Goal: Communication & Community: Answer question/provide support

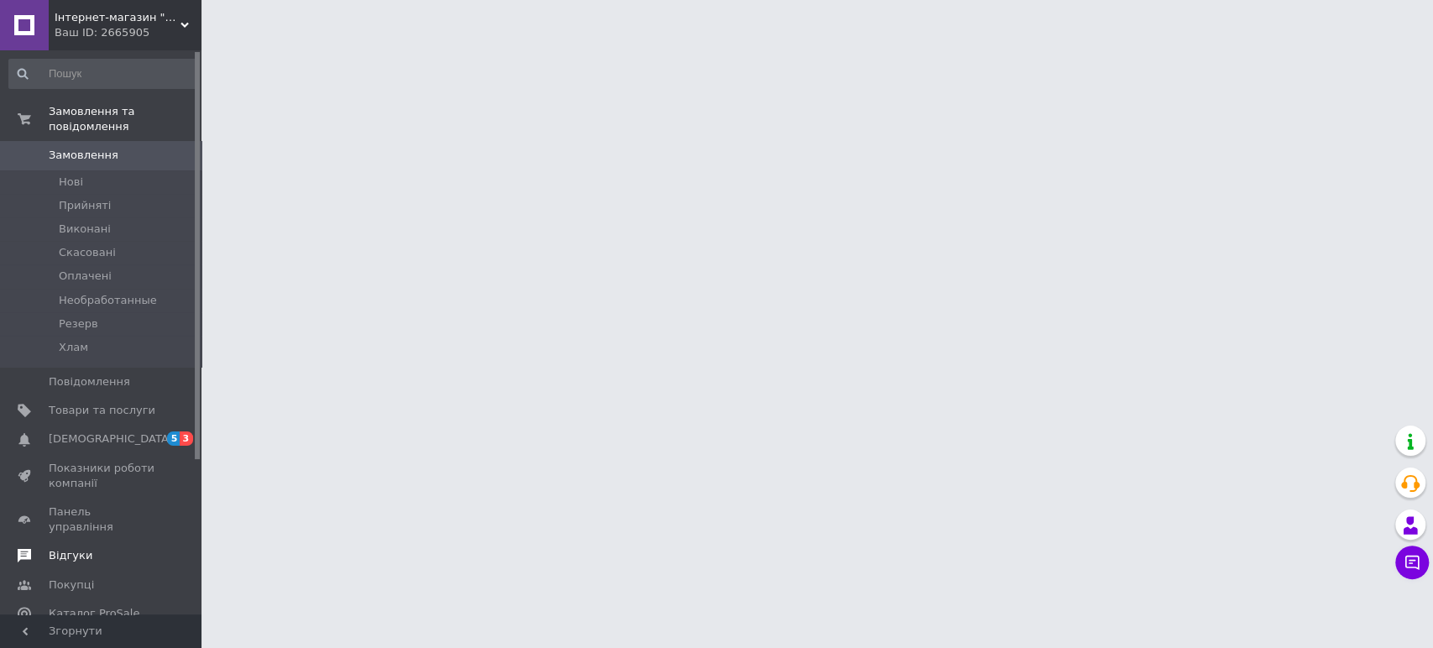
click at [94, 548] on span "Відгуки" at bounding box center [102, 555] width 107 height 15
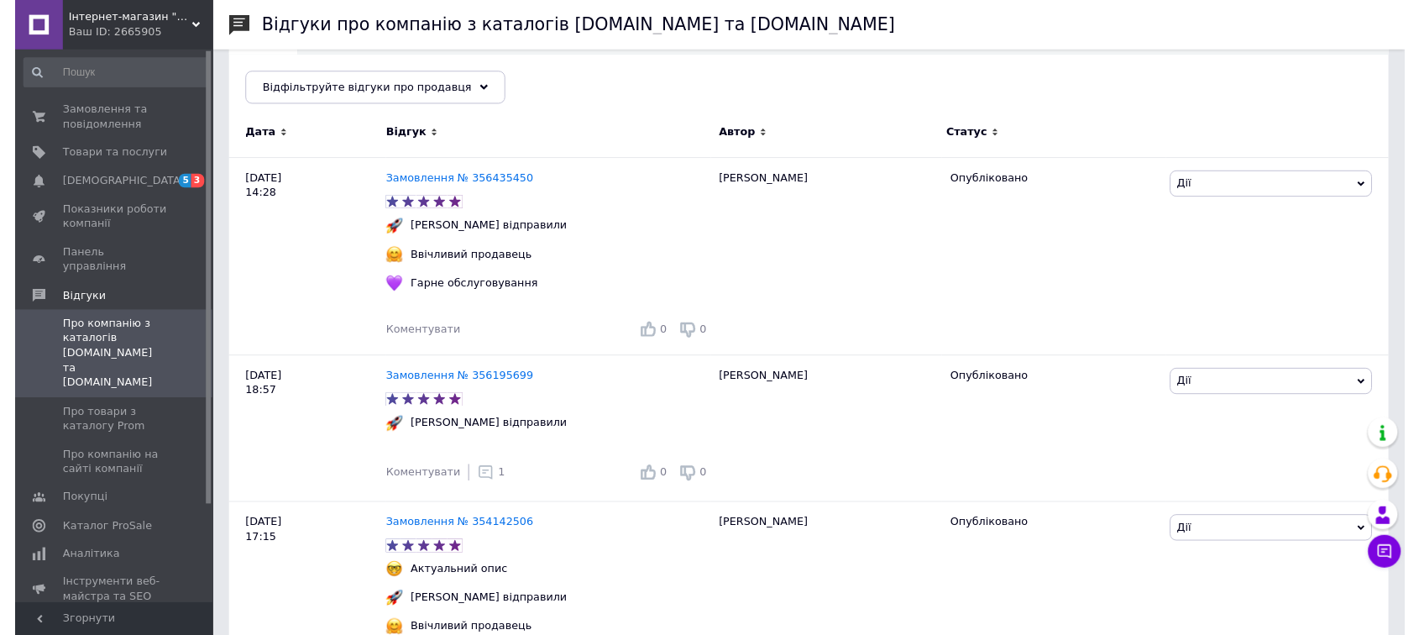
scroll to position [280, 0]
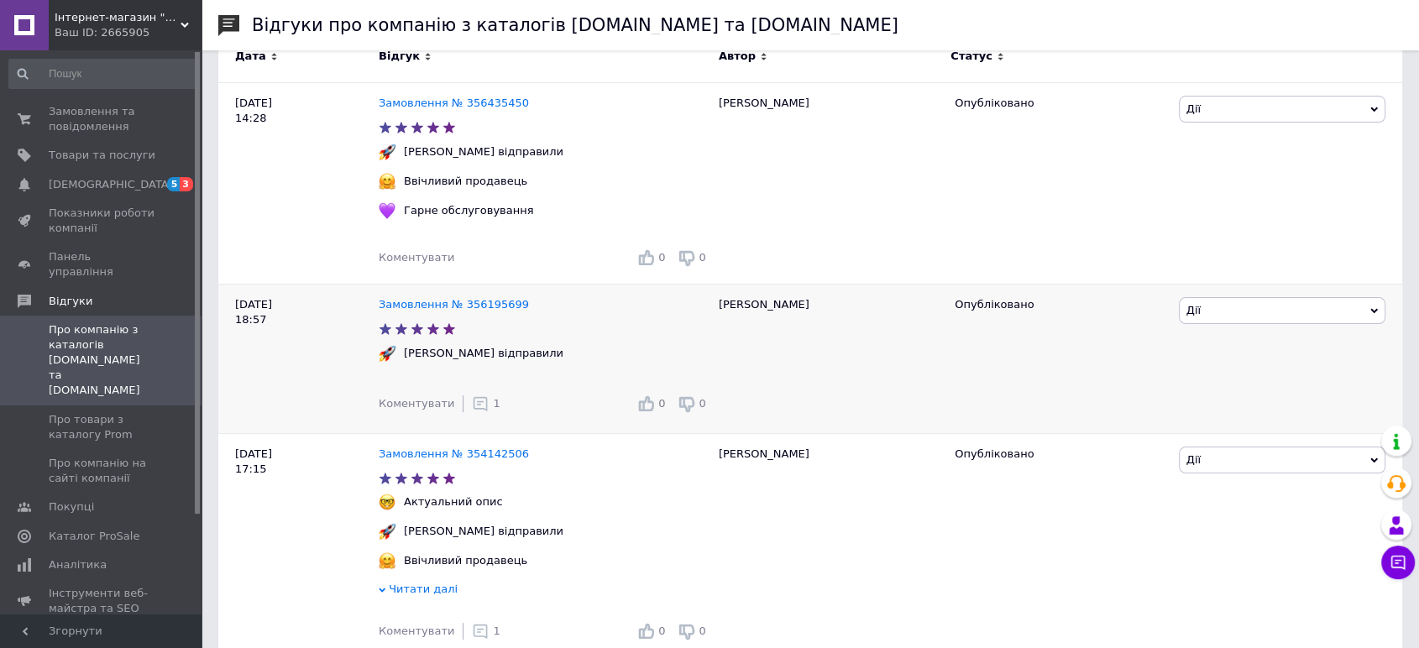
click at [478, 416] on div "Коментувати 1" at bounding box center [440, 404] width 122 height 34
click at [474, 411] on use at bounding box center [481, 403] width 14 height 14
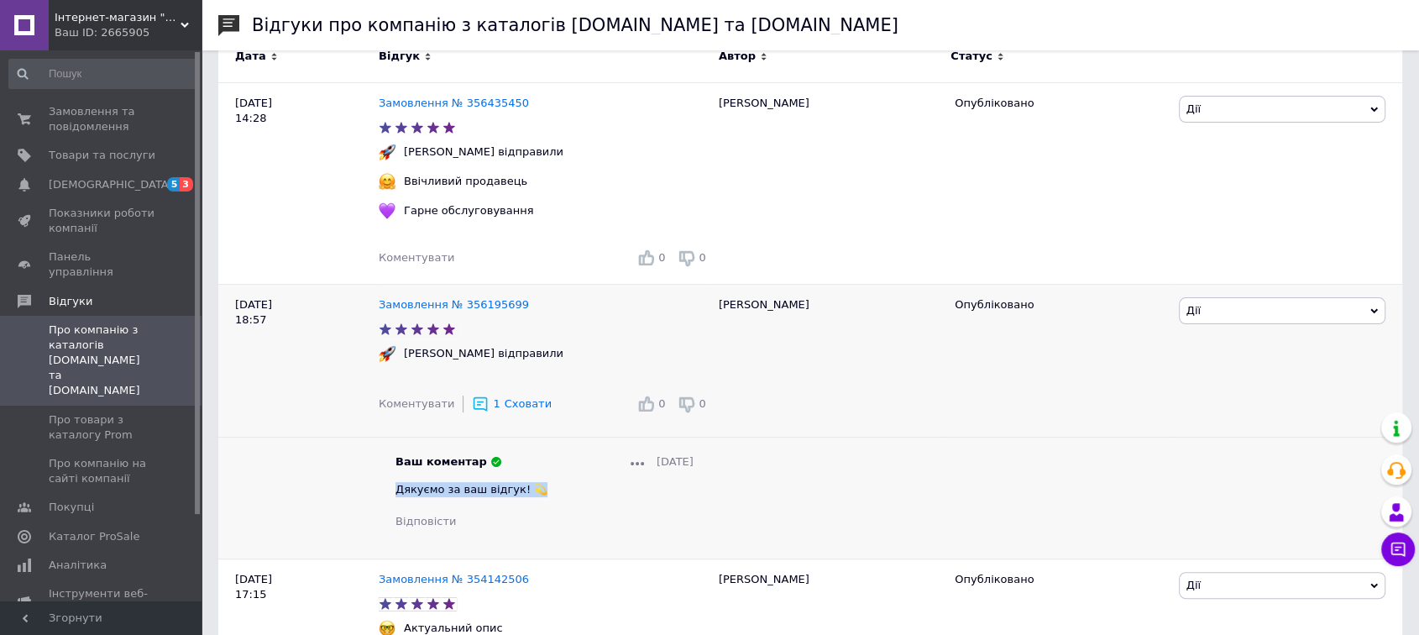
drag, startPoint x: 530, startPoint y: 489, endPoint x: 386, endPoint y: 479, distance: 143.9
click at [386, 479] on div "Ваш коментар [DATE] Дякуємо за ваш відгук! 💫 Відповісти" at bounding box center [545, 492] width 332 height 76
copy span "Дякуємо за ваш відгук! 💫"
click at [425, 256] on span "Коментувати" at bounding box center [417, 257] width 76 height 13
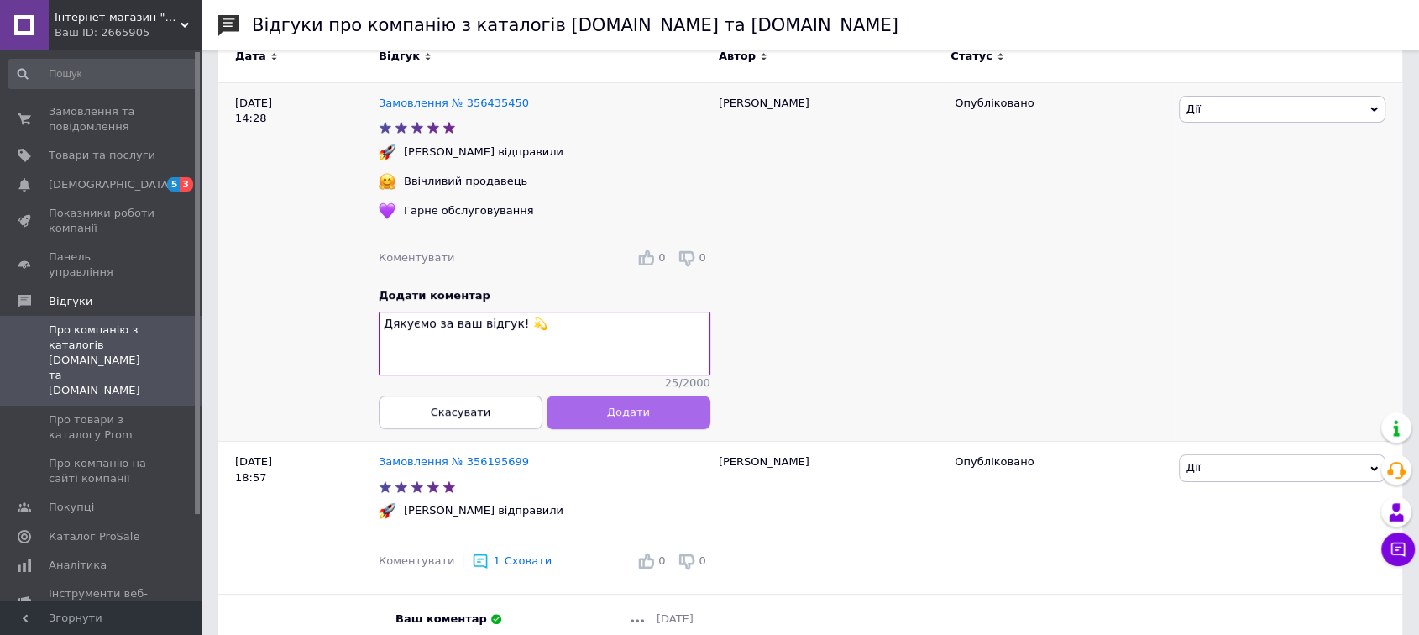
type textarea "Дякуємо за ваш відгук! 💫"
click at [632, 416] on span "Додати" at bounding box center [628, 412] width 43 height 13
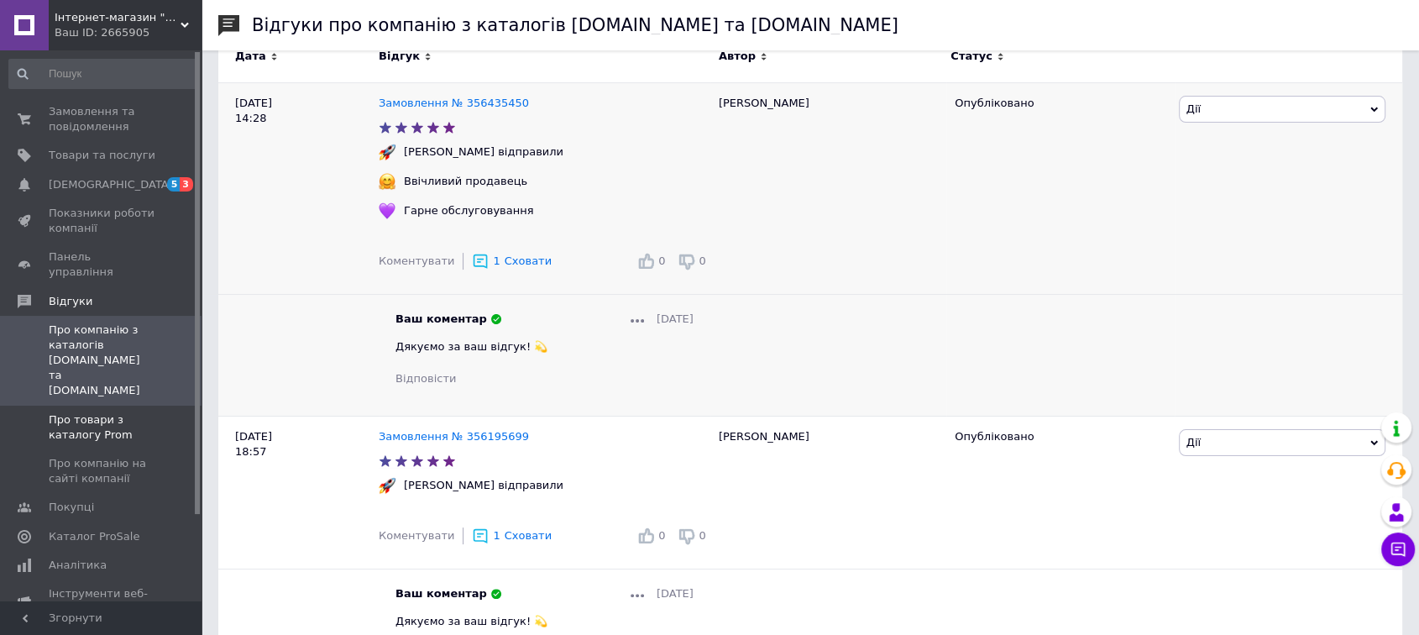
click at [97, 412] on span "Про товари з каталогу Prom" at bounding box center [102, 427] width 107 height 30
